Goal: Transaction & Acquisition: Purchase product/service

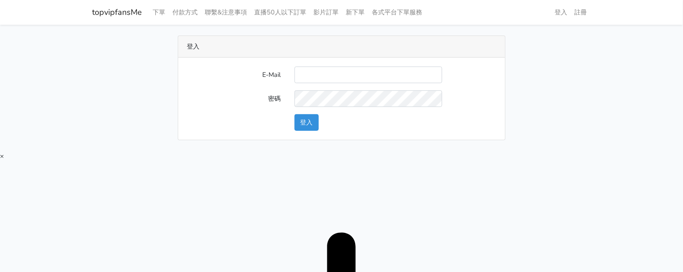
click at [322, 77] on input "E-Mail" at bounding box center [369, 74] width 148 height 17
type input "[EMAIL_ADDRESS][DOMAIN_NAME]"
click at [304, 119] on button "登入" at bounding box center [307, 122] width 24 height 17
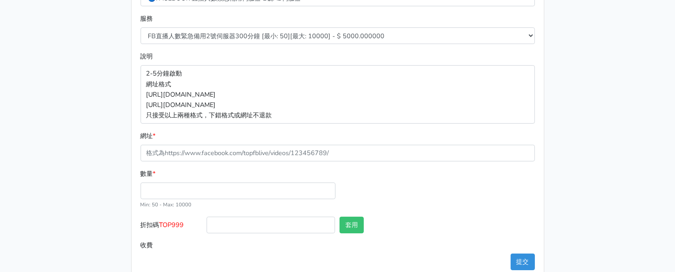
scroll to position [168, 0]
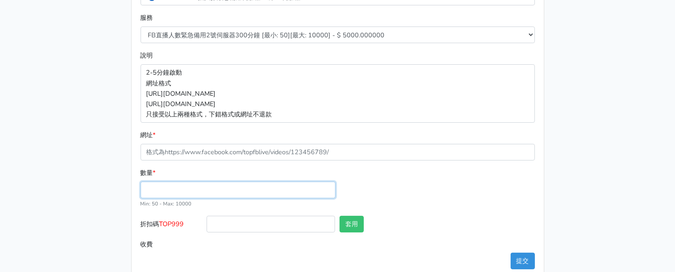
click at [173, 194] on input "數量 *" at bounding box center [238, 189] width 195 height 17
type input "50"
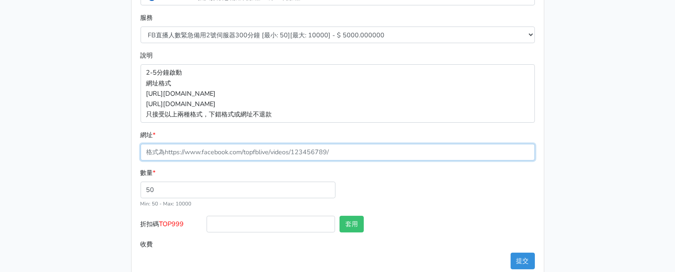
type input "250.000"
click at [172, 145] on input "網址 *" at bounding box center [338, 152] width 394 height 17
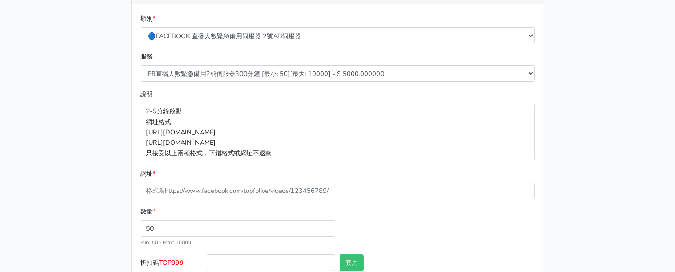
drag, startPoint x: 88, startPoint y: 113, endPoint x: 185, endPoint y: 95, distance: 98.3
click at [88, 114] on div "8/16 新增FACEBOOK臉書直播人數緊急伺服器J1 8/27新增FACEBOOK臉書直播人數緊急備用伺服器30人20人 伺服器J2、J3 直播投放廣告粉…" at bounding box center [338, 111] width 512 height 411
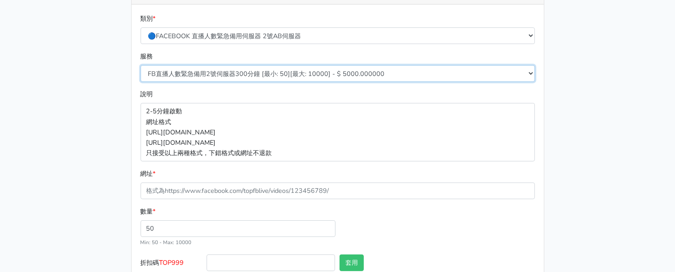
click at [209, 81] on select "FB直播人數緊急備用2號伺服器300分鐘 [最小: 50][最大: 10000] - $ 5000.000000 FB直播人數緊急備用2號伺服器60分鐘 [最…" at bounding box center [338, 73] width 394 height 17
select select "577"
click at [141, 65] on select "FB直播人數緊急備用2號伺服器300分鐘 [最小: 50][最大: 10000] - $ 5000.000000 FB直播人數緊急備用2號伺服器60分鐘 [最…" at bounding box center [338, 73] width 394 height 17
type input "150.000"
click at [284, 66] on select "FB直播人數緊急備用2號伺服器300分鐘 [最小: 50][最大: 10000] - $ 5000.000000 FB直播人數緊急備用2號伺服器60分鐘 [最…" at bounding box center [338, 73] width 394 height 17
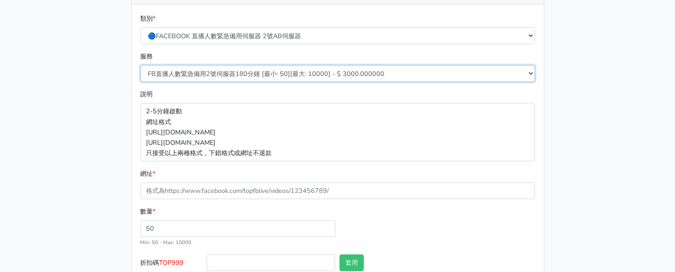
select select "576"
click at [141, 65] on select "FB直播人數緊急備用2號伺服器300分鐘 [最小: 50][最大: 10000] - $ 5000.000000 FB直播人數緊急備用2號伺服器60分鐘 [最…" at bounding box center [338, 73] width 394 height 17
type input "125.000"
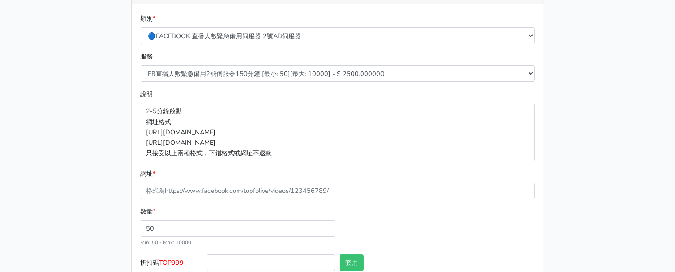
drag, startPoint x: 66, startPoint y: 96, endPoint x: 71, endPoint y: 99, distance: 6.4
click at [71, 96] on main "8/16 新增FACEBOOK臉書直播人數緊急伺服器J1 8/27新增FACEBOOK臉書直播人數緊急備用伺服器30人20人 伺服器J2、J3 直播投放廣告粉…" at bounding box center [337, 111] width 675 height 433
click at [104, 93] on div "8/16 新增FACEBOOK臉書直播人數緊急伺服器J1 8/27新增FACEBOOK臉書直播人數緊急備用伺服器30人20人 伺服器J2、J3 直播投放廣告粉…" at bounding box center [338, 111] width 512 height 411
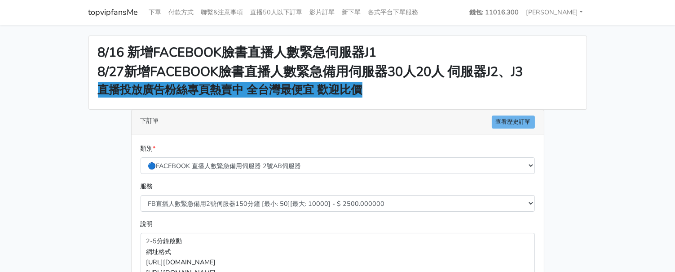
scroll to position [186, 0]
